Goal: Entertainment & Leisure: Consume media (video, audio)

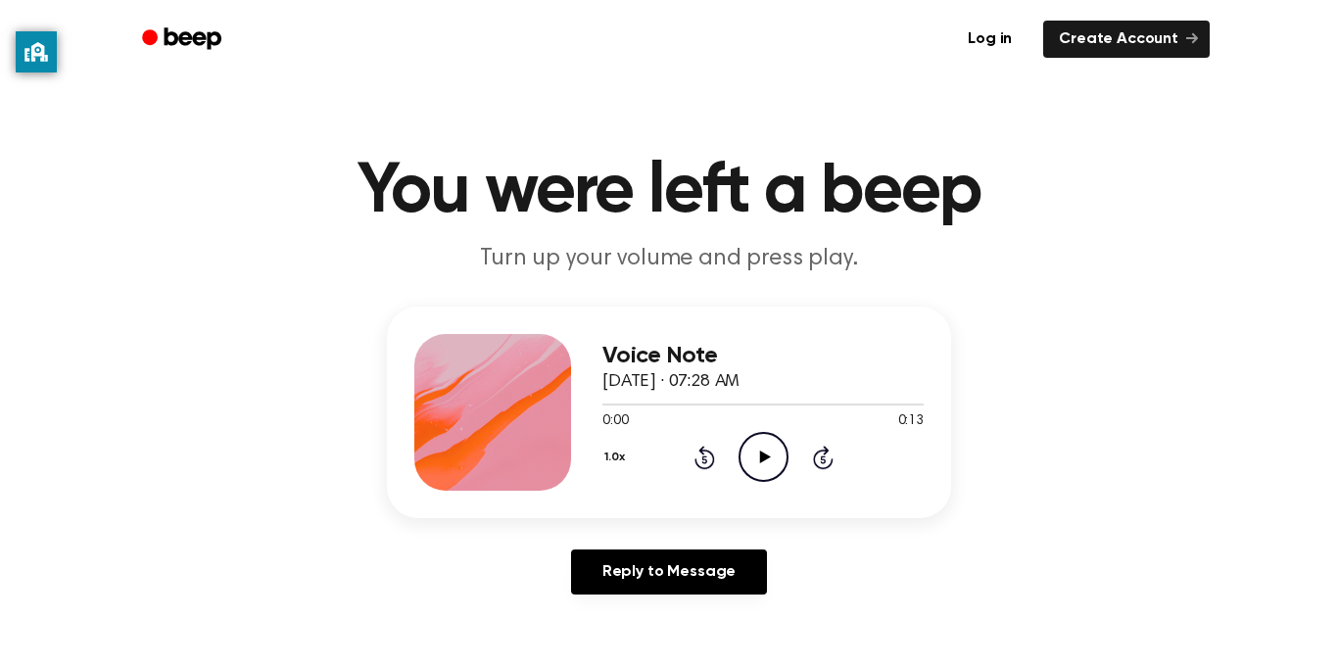
click at [758, 456] on icon "Play Audio" at bounding box center [763, 457] width 50 height 50
click at [757, 465] on icon "Play Audio" at bounding box center [763, 457] width 50 height 50
click at [770, 474] on icon "Play Audio" at bounding box center [763, 457] width 50 height 50
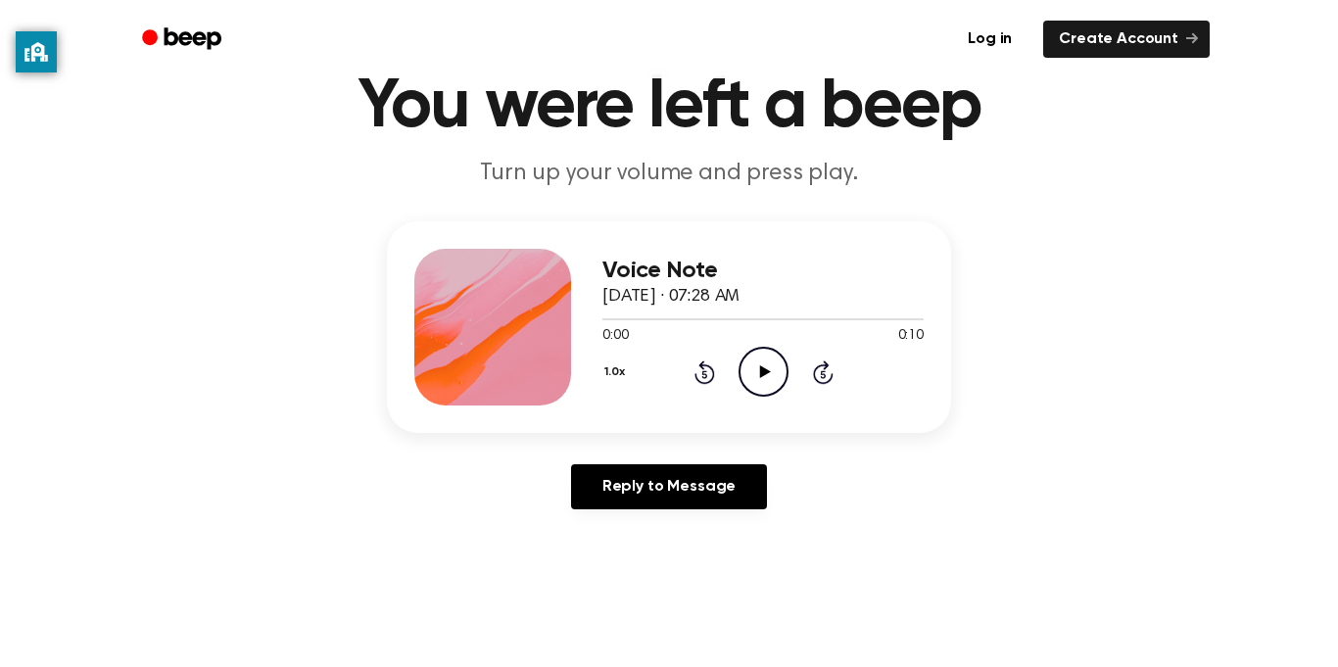
scroll to position [84, 0]
click at [767, 364] on icon "Play Audio" at bounding box center [763, 373] width 50 height 50
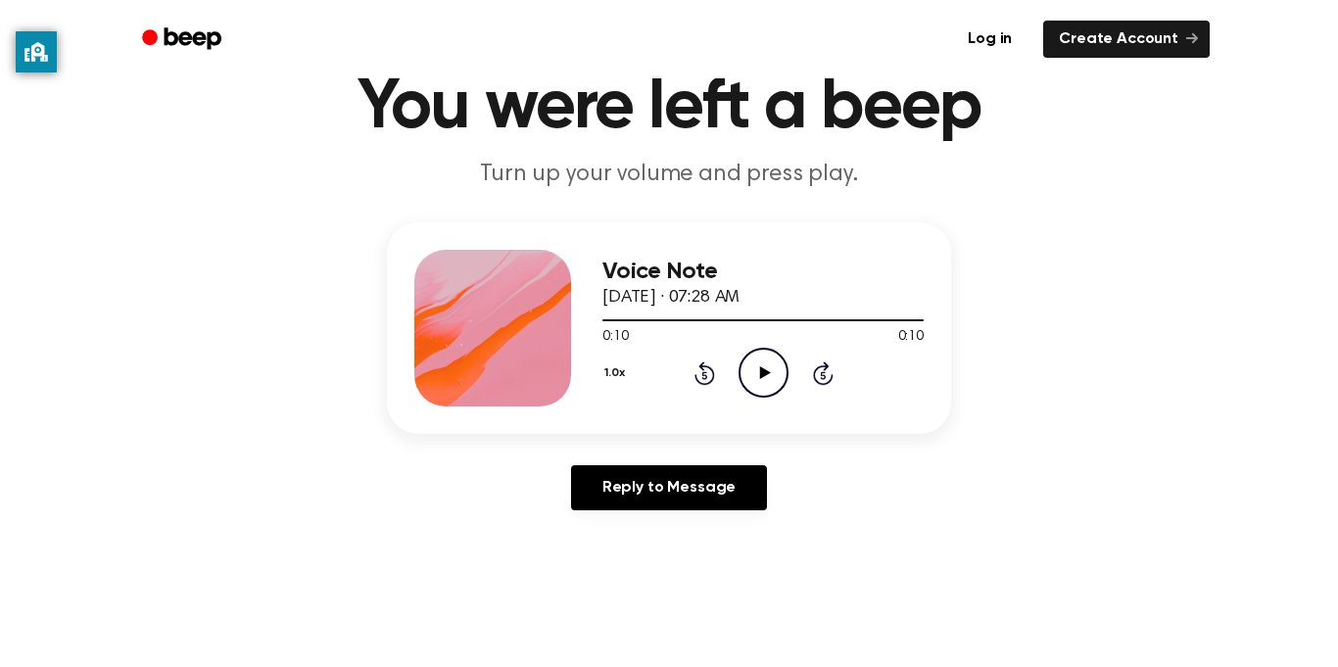
click at [767, 381] on icon "Play Audio" at bounding box center [763, 373] width 50 height 50
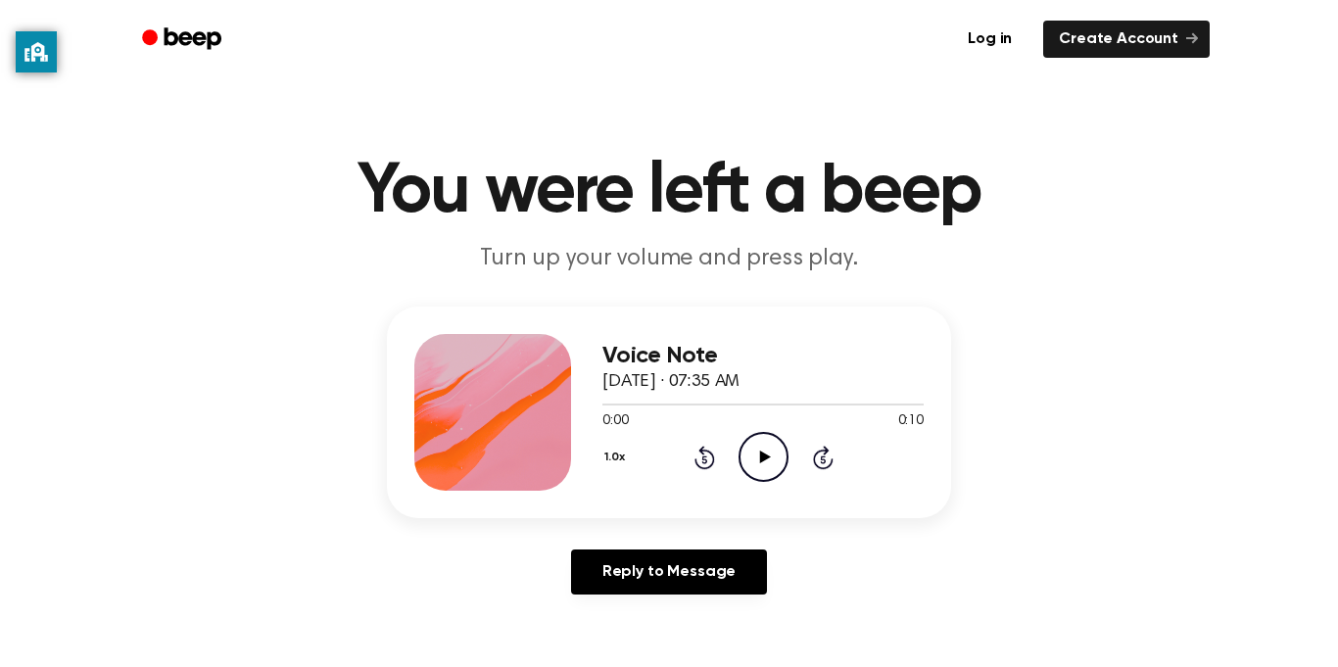
click at [760, 472] on icon "Play Audio" at bounding box center [763, 457] width 50 height 50
click at [764, 450] on icon "Pause Audio" at bounding box center [763, 457] width 50 height 50
click at [771, 472] on icon "Play Audio" at bounding box center [763, 457] width 50 height 50
click at [773, 473] on icon "Play Audio" at bounding box center [763, 457] width 50 height 50
click at [752, 444] on icon "Play Audio" at bounding box center [763, 457] width 50 height 50
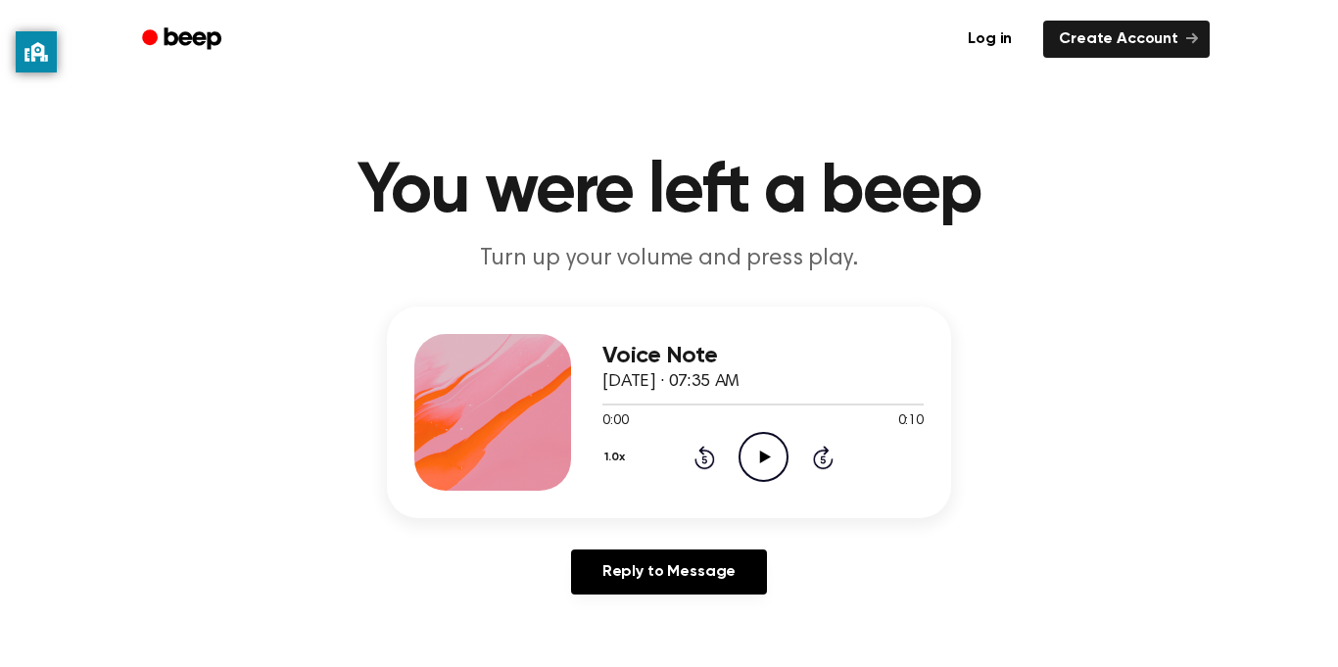
click at [783, 464] on icon "Play Audio" at bounding box center [763, 457] width 50 height 50
click at [780, 478] on icon "Play Audio" at bounding box center [763, 457] width 50 height 50
click at [762, 466] on icon "Play Audio" at bounding box center [763, 457] width 50 height 50
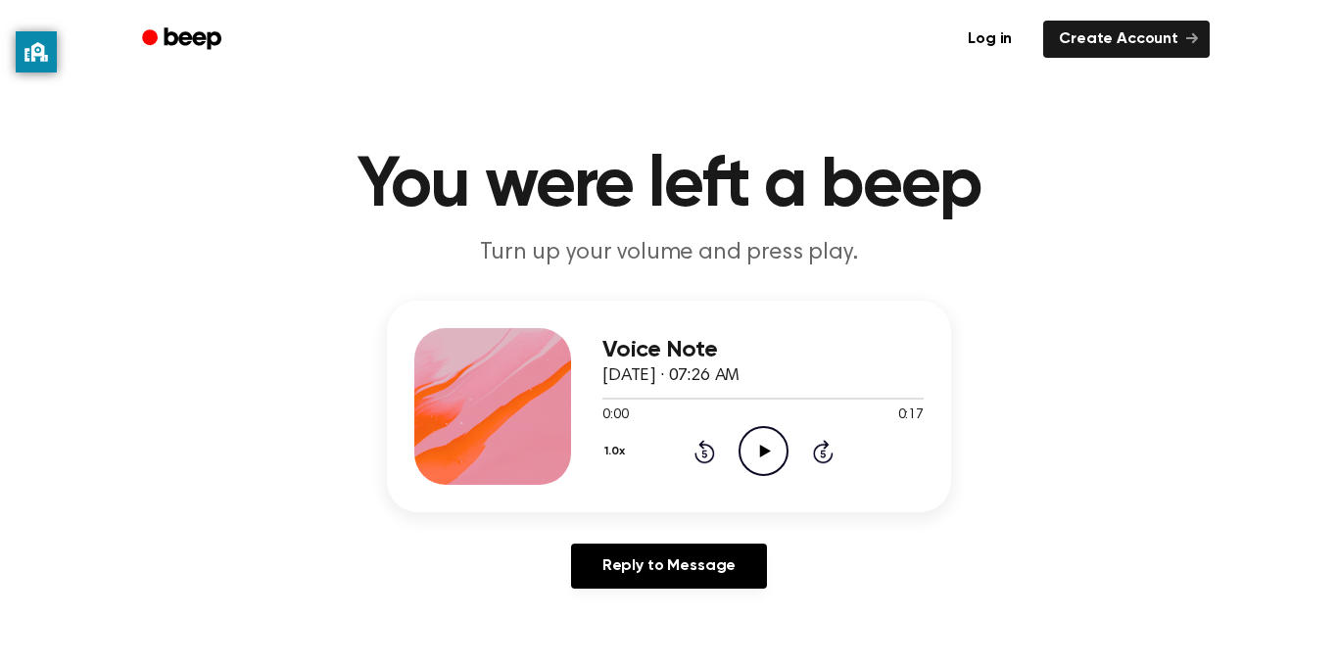
scroll to position [8, 0]
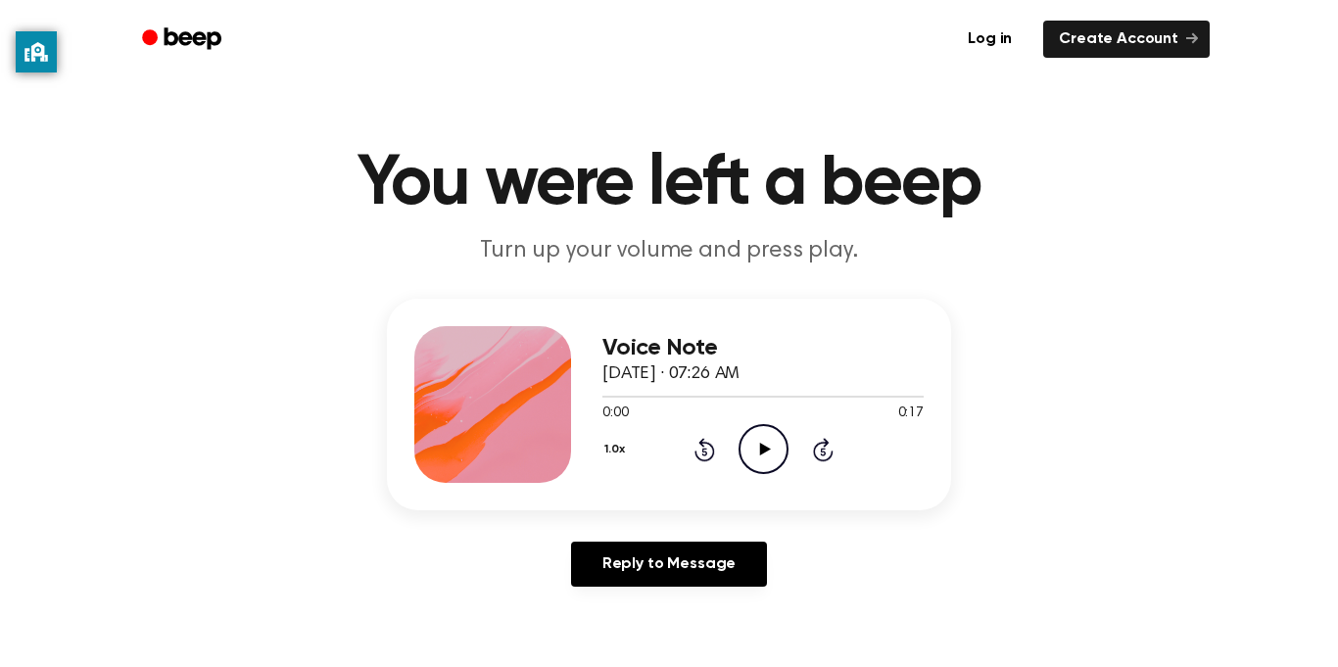
click at [771, 427] on circle at bounding box center [763, 449] width 48 height 48
click at [748, 456] on icon "Play Audio" at bounding box center [763, 449] width 50 height 50
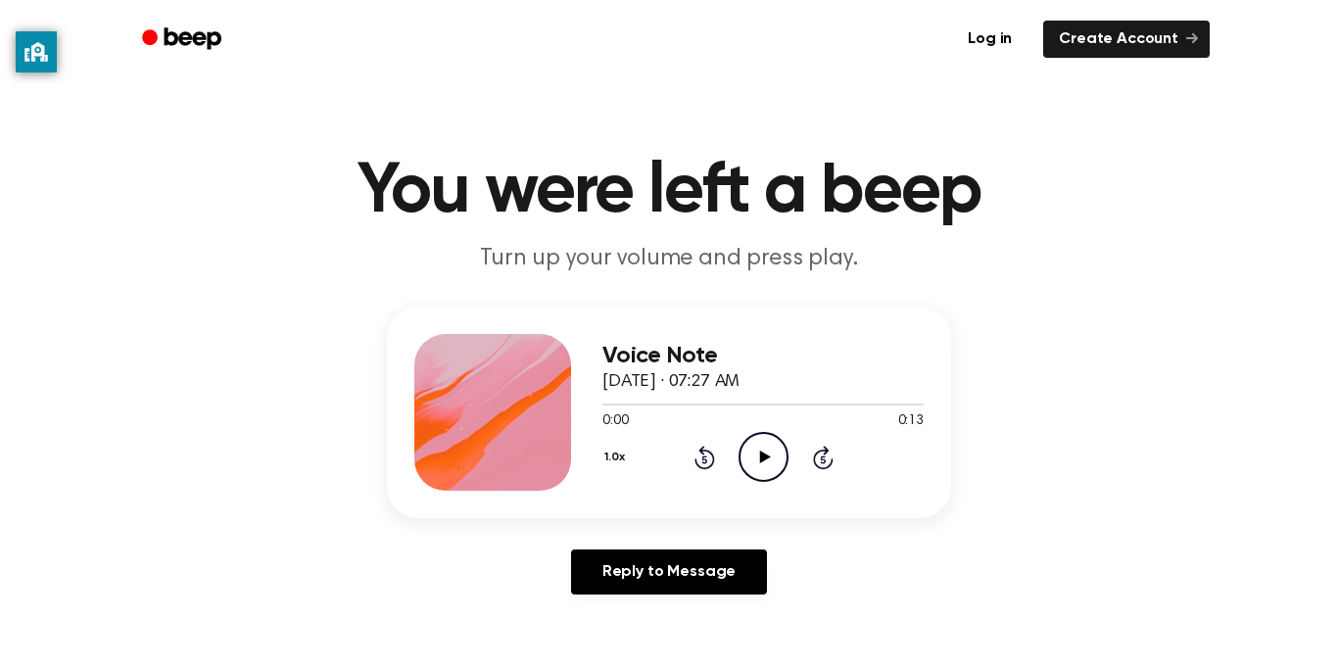
click at [773, 479] on circle at bounding box center [763, 457] width 48 height 48
click at [772, 449] on icon "Play Audio" at bounding box center [763, 457] width 50 height 50
click at [772, 472] on icon "Play Audio" at bounding box center [763, 457] width 50 height 50
